Goal: Navigation & Orientation: Find specific page/section

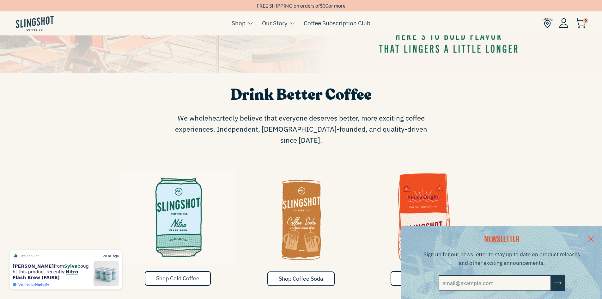
scroll to position [316, 0]
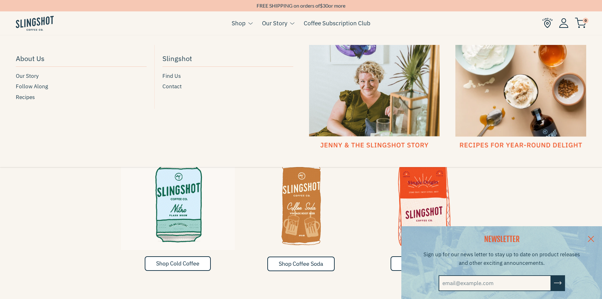
click at [282, 25] on link "Our Story" at bounding box center [274, 22] width 25 height 9
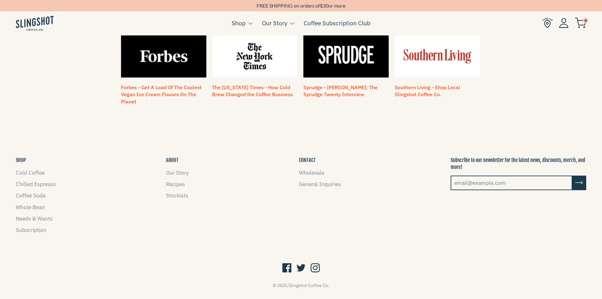
scroll to position [553, 0]
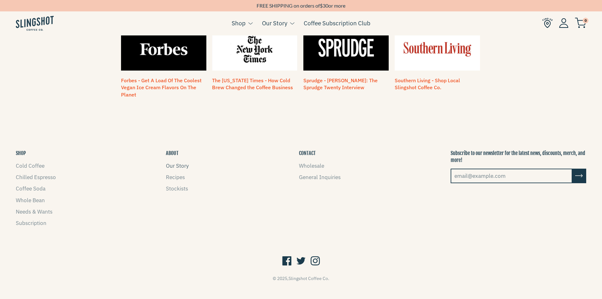
click at [175, 162] on link "Our Story" at bounding box center [177, 165] width 23 height 7
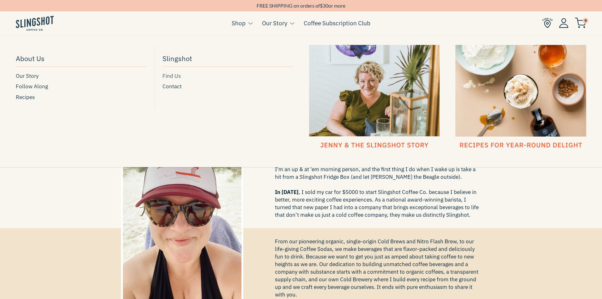
click at [175, 75] on span "Find Us" at bounding box center [171, 76] width 18 height 9
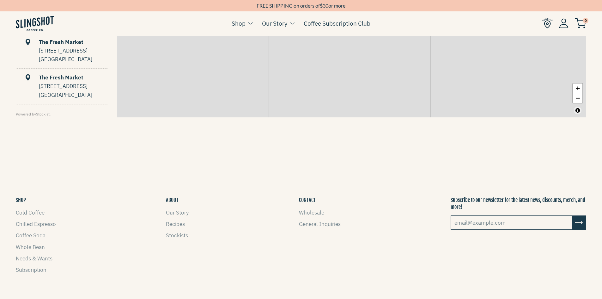
scroll to position [411, 0]
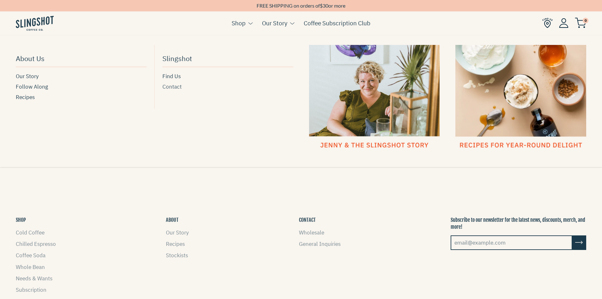
click at [169, 90] on span "Contact" at bounding box center [171, 86] width 19 height 9
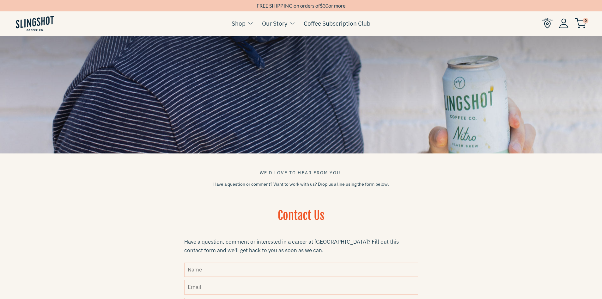
click at [564, 23] on img at bounding box center [563, 23] width 9 height 10
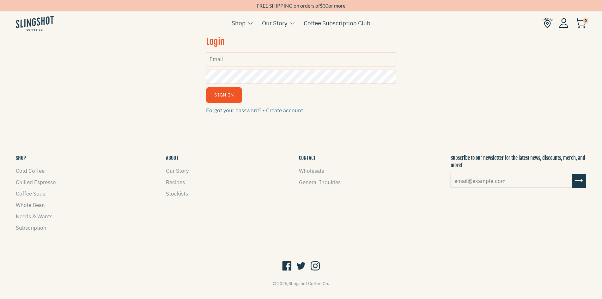
click at [545, 24] on img at bounding box center [547, 23] width 10 height 10
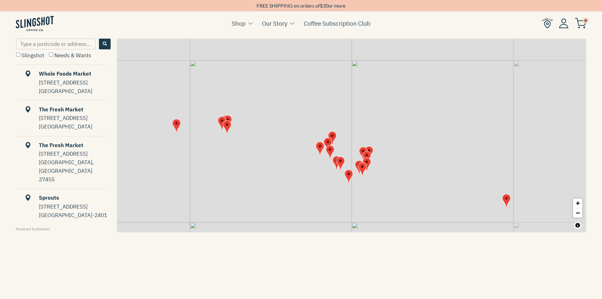
drag, startPoint x: 453, startPoint y: 144, endPoint x: 329, endPoint y: 198, distance: 135.4
click at [329, 198] on div "+ −" at bounding box center [351, 135] width 469 height 193
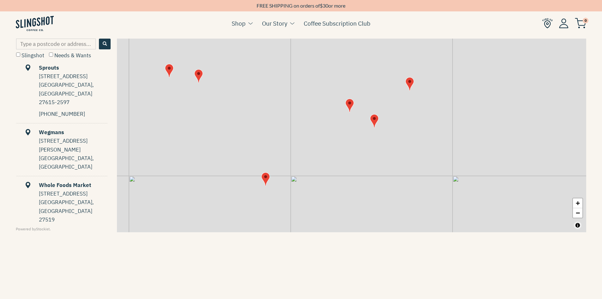
scroll to position [328, 0]
